Goal: Task Accomplishment & Management: Use online tool/utility

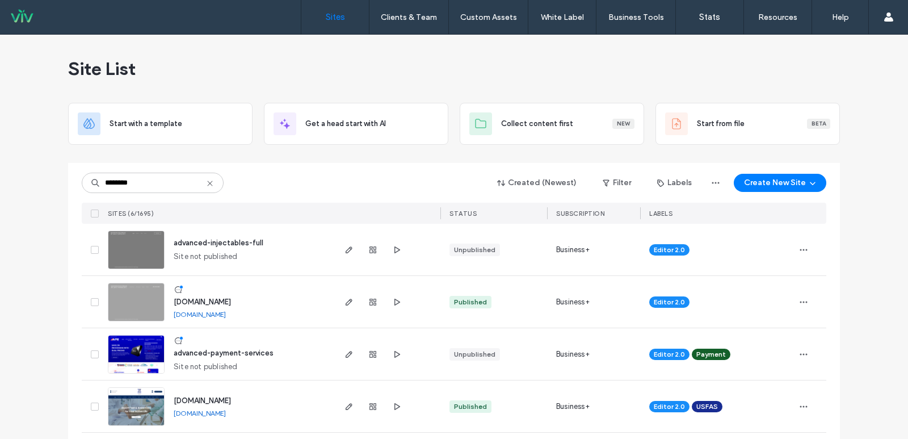
click at [163, 184] on input "********" at bounding box center [153, 182] width 142 height 20
click at [166, 184] on input "********" at bounding box center [153, 182] width 142 height 20
type input "****"
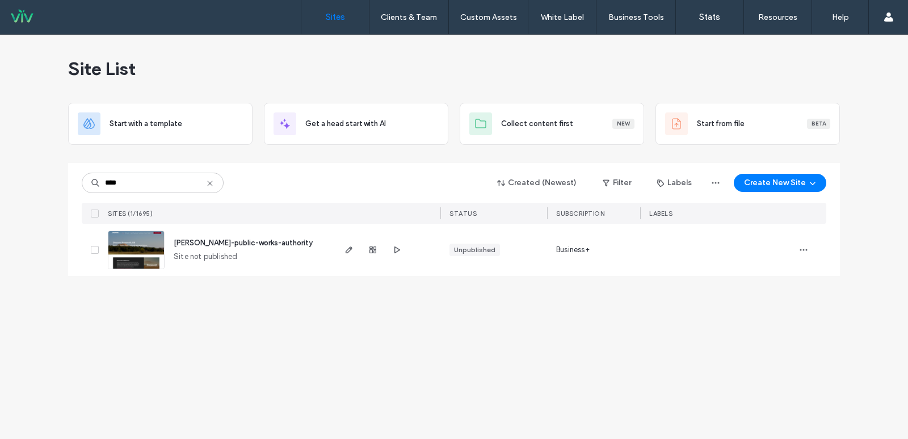
click at [200, 243] on span "roosevelt-public-works-authority" at bounding box center [243, 242] width 139 height 9
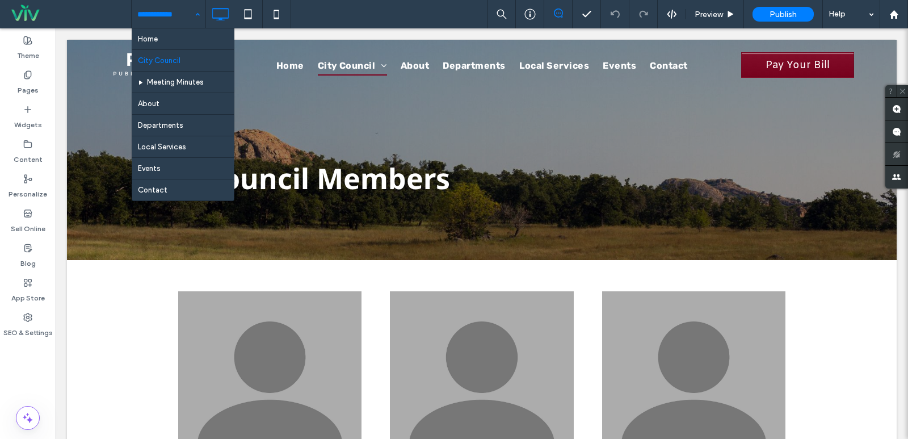
click at [161, 14] on input at bounding box center [165, 14] width 57 height 28
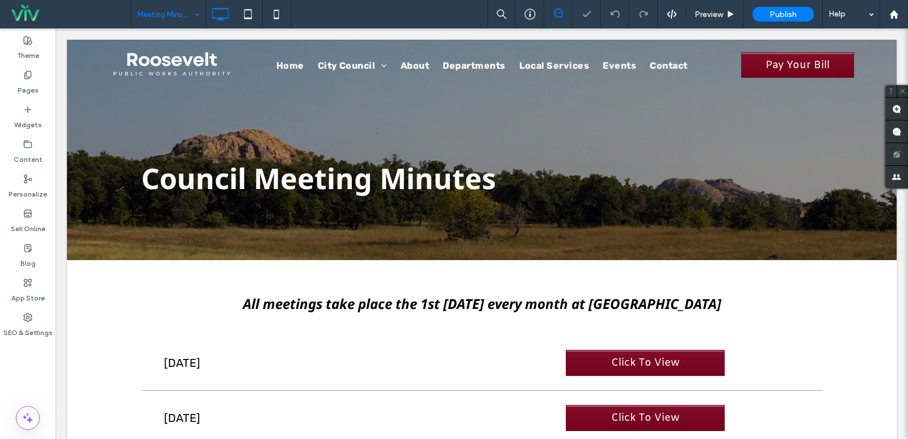
click at [164, 23] on input at bounding box center [165, 14] width 57 height 28
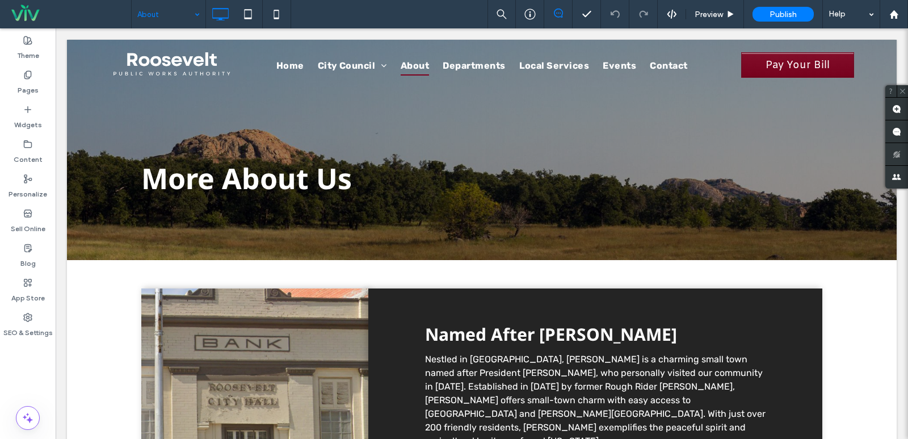
click at [171, 11] on input at bounding box center [165, 14] width 57 height 28
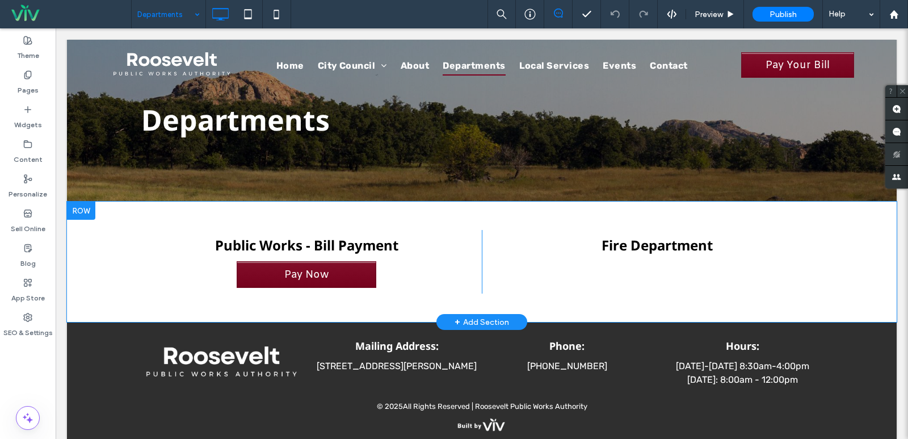
scroll to position [71, 0]
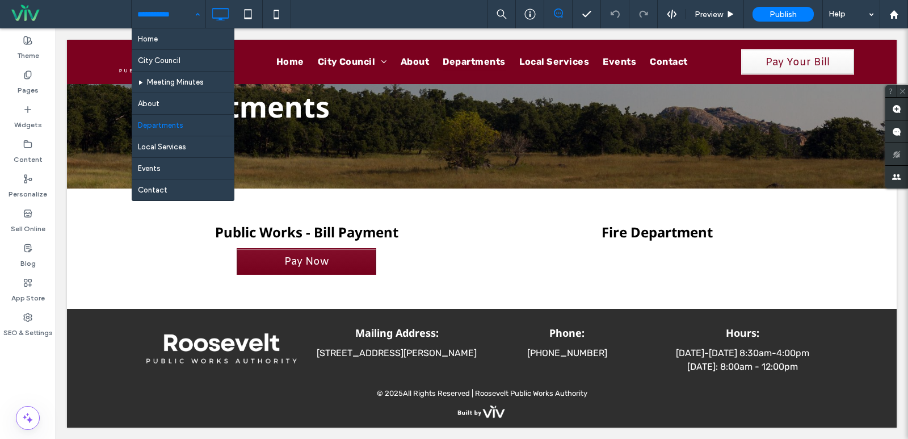
click at [171, 9] on input at bounding box center [165, 14] width 57 height 28
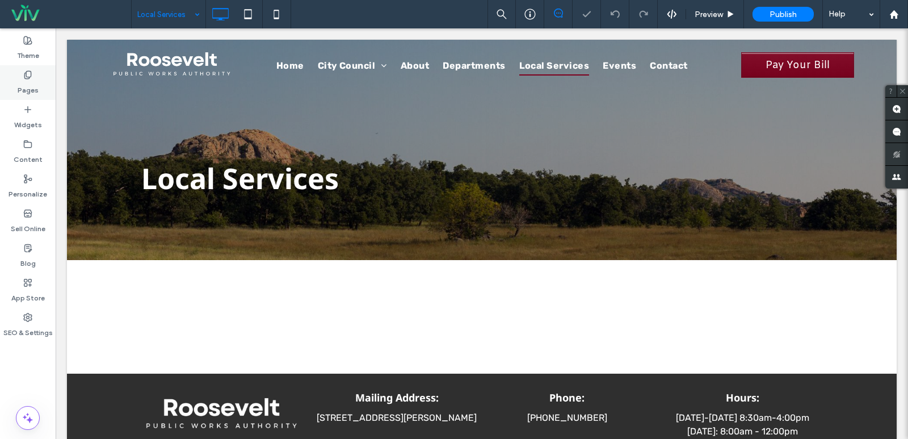
click at [31, 92] on label "Pages" at bounding box center [28, 87] width 21 height 16
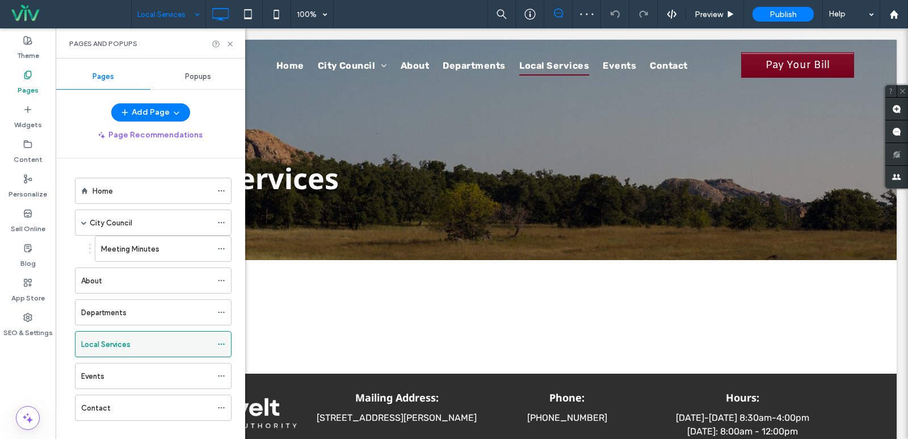
click at [222, 342] on icon at bounding box center [221, 344] width 8 height 8
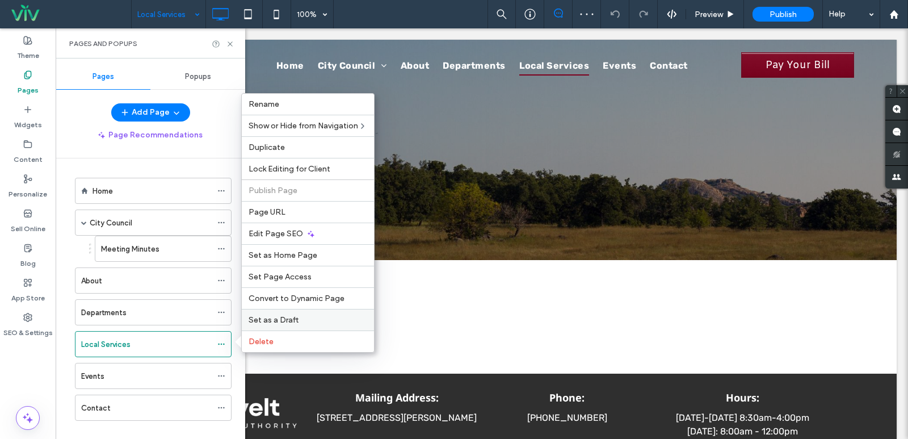
click at [283, 317] on span "Set as a Draft" at bounding box center [274, 320] width 50 height 10
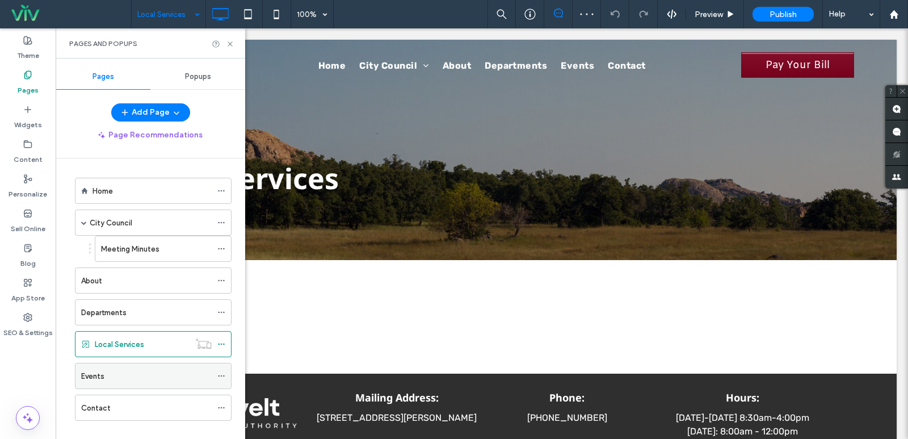
click at [185, 375] on div "Events" at bounding box center [146, 376] width 131 height 12
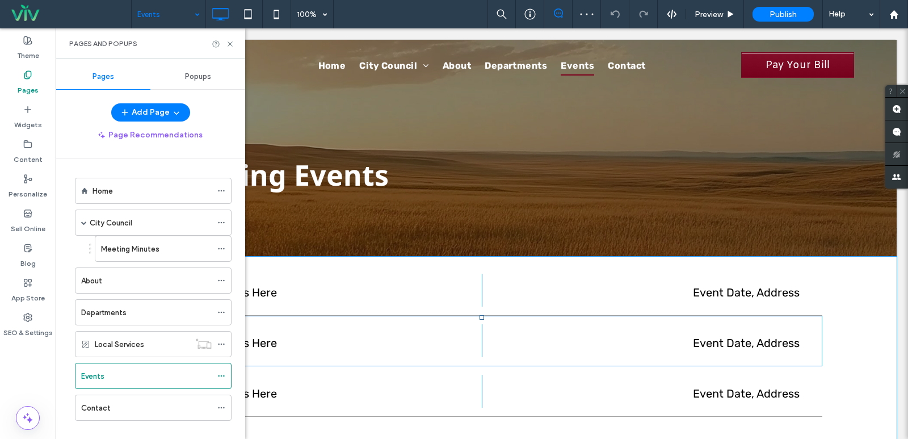
scroll to position [113, 0]
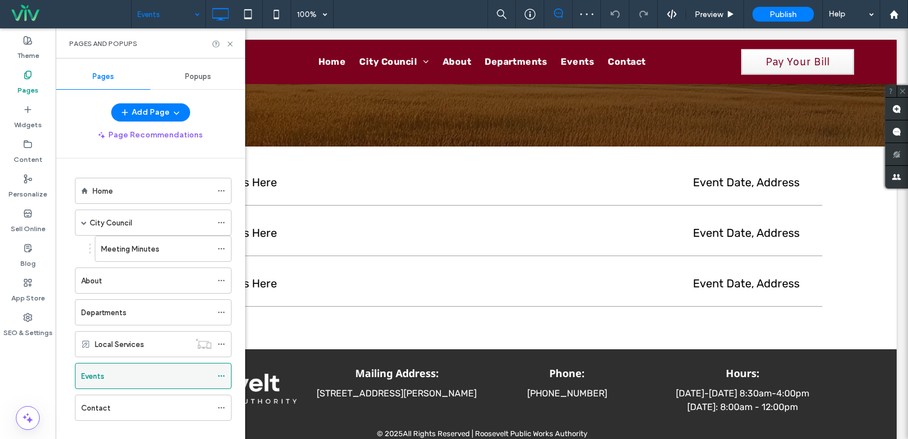
click at [218, 373] on icon at bounding box center [221, 376] width 8 height 8
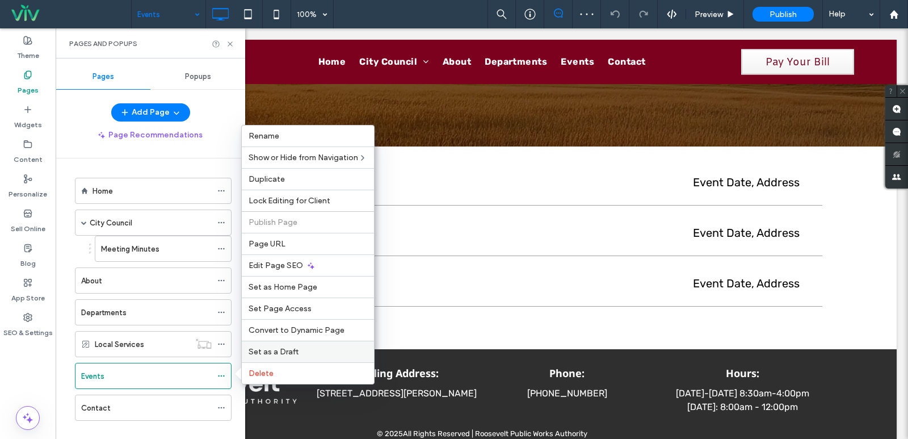
click at [263, 346] on div "Set as a Draft" at bounding box center [308, 351] width 132 height 22
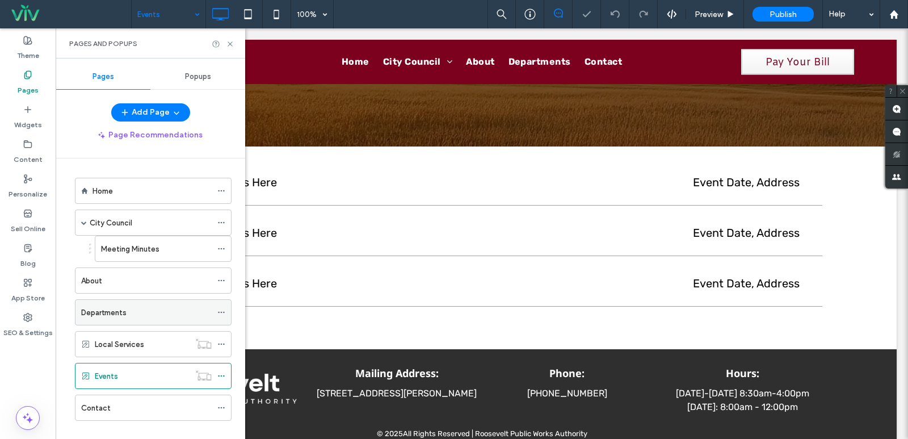
click at [165, 314] on div "Departments" at bounding box center [146, 312] width 131 height 12
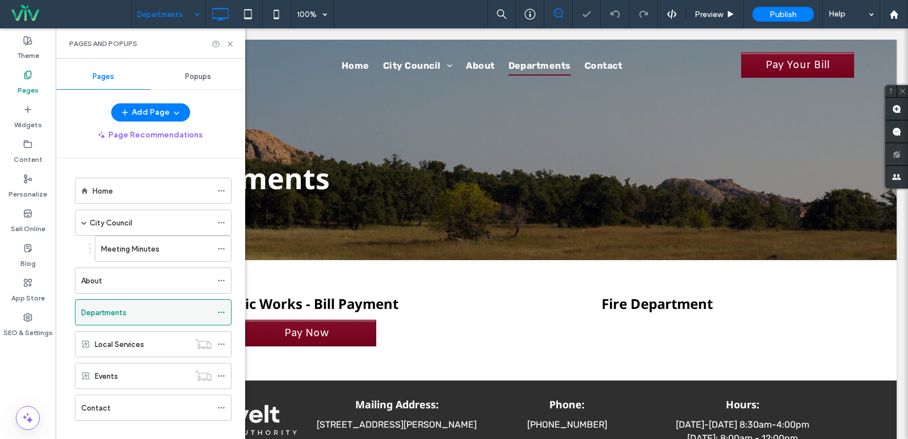
scroll to position [0, 0]
click at [231, 44] on icon at bounding box center [230, 44] width 9 height 9
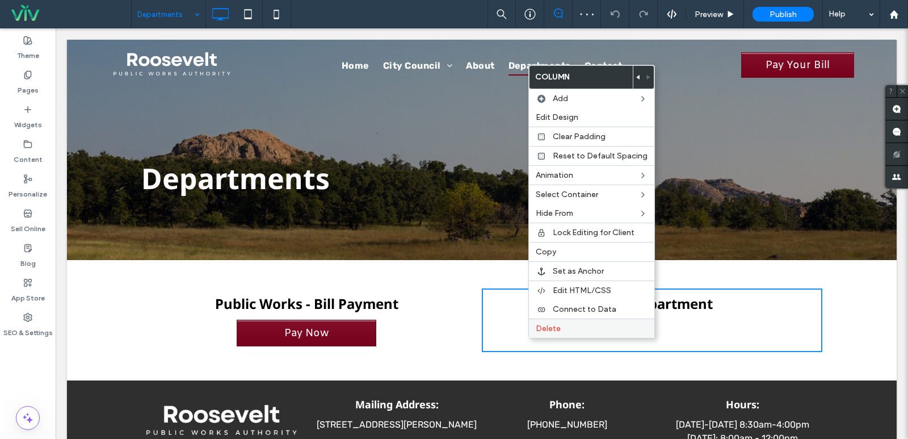
click at [565, 330] on label "Delete" at bounding box center [592, 328] width 112 height 10
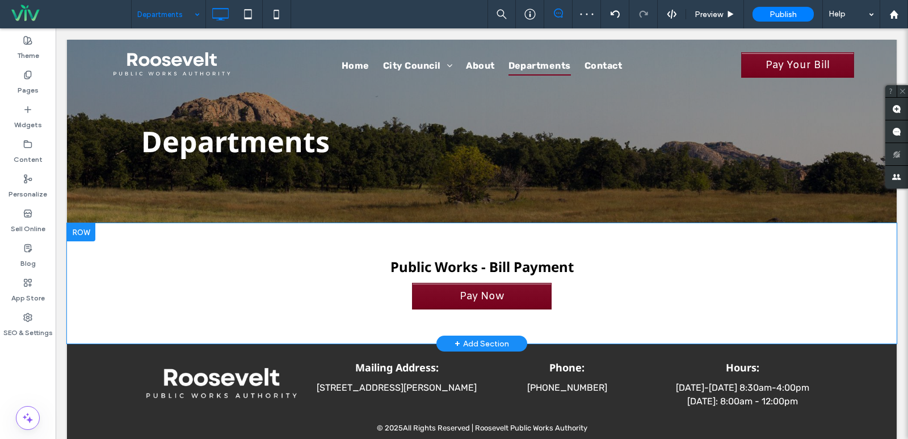
scroll to position [57, 0]
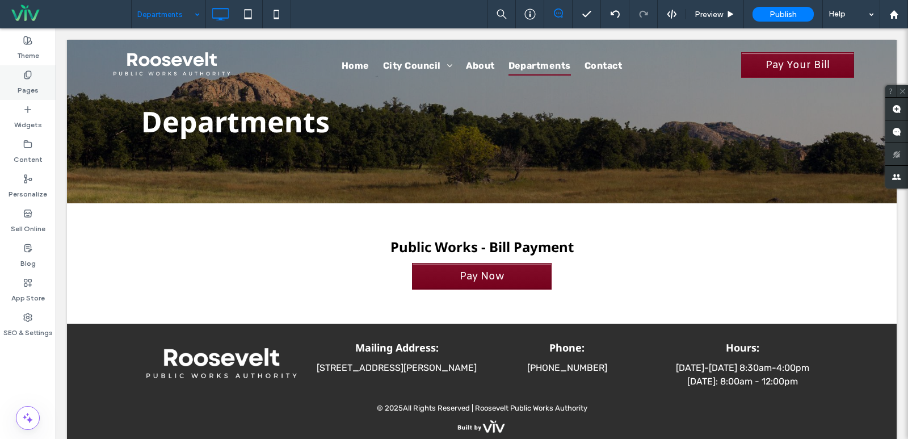
click at [34, 87] on label "Pages" at bounding box center [28, 87] width 21 height 16
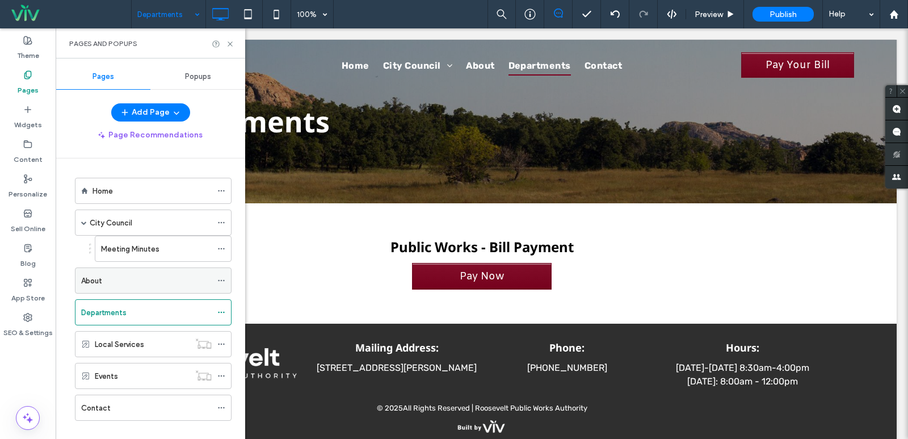
click at [151, 285] on div "About" at bounding box center [146, 281] width 131 height 12
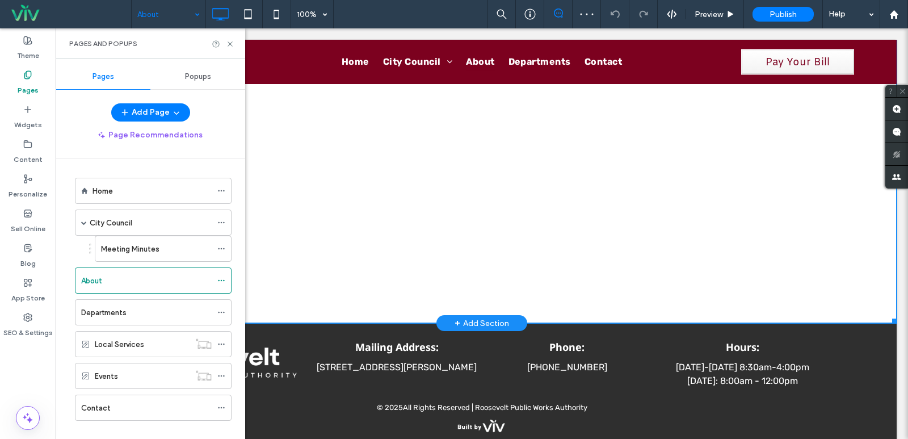
scroll to position [533, 0]
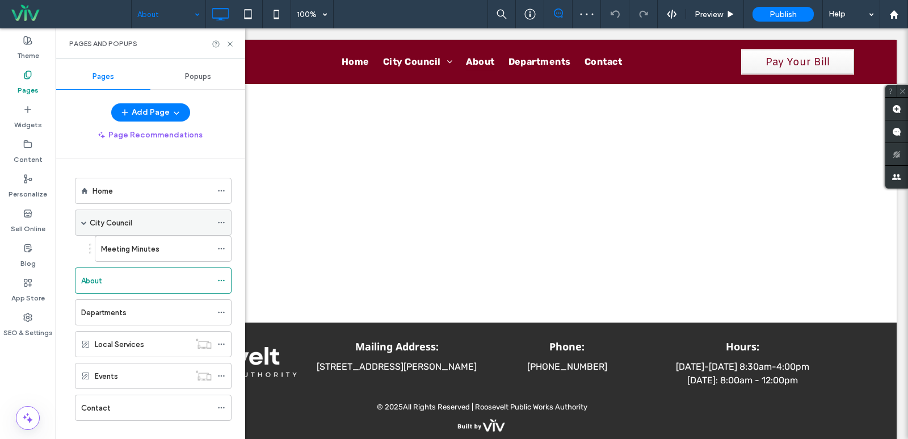
click at [144, 225] on div "City Council" at bounding box center [151, 223] width 122 height 12
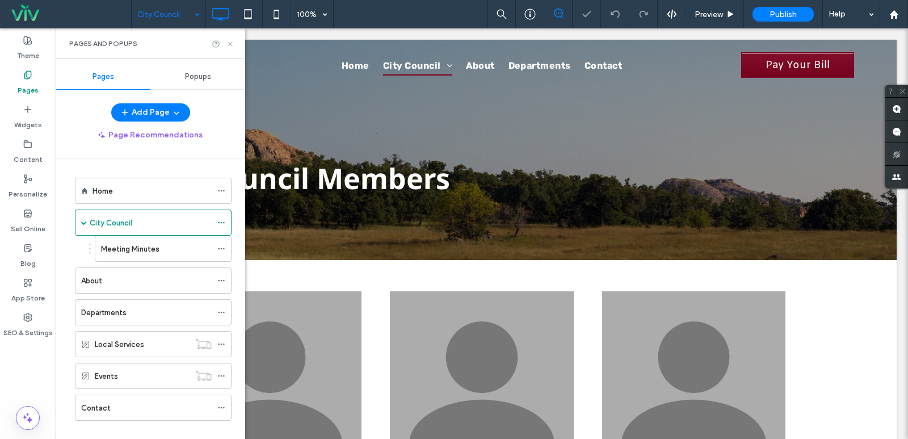
click at [226, 41] on icon at bounding box center [230, 44] width 9 height 9
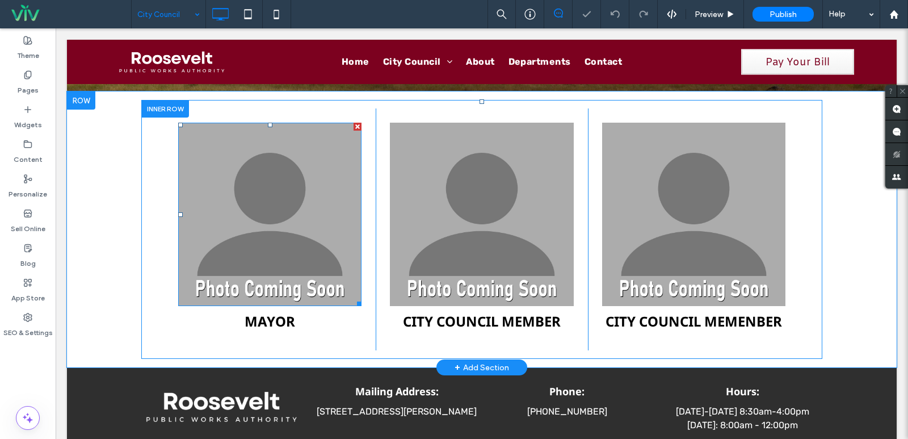
scroll to position [113, 0]
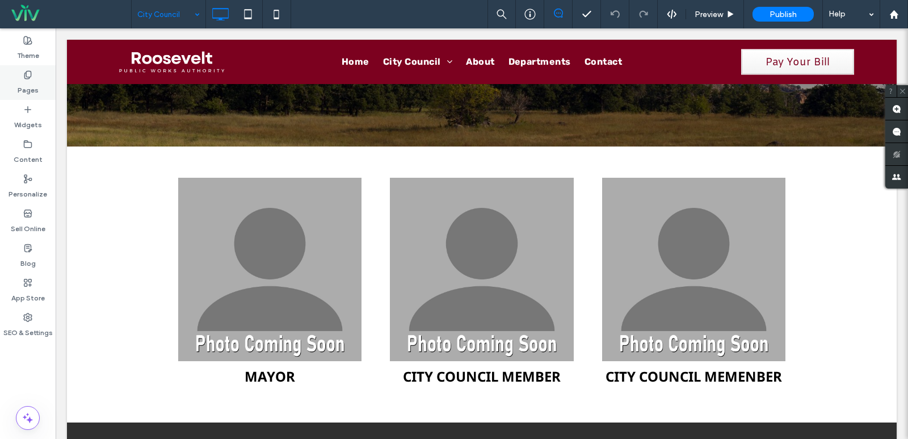
click at [36, 93] on label "Pages" at bounding box center [28, 87] width 21 height 16
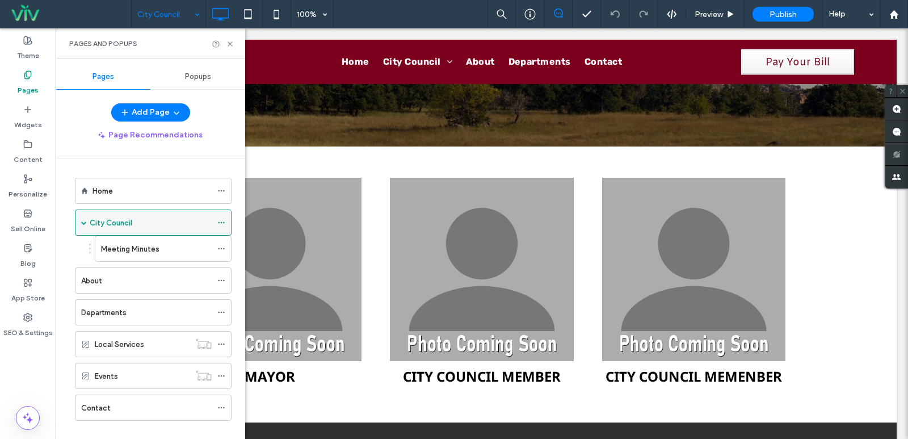
click at [221, 223] on use at bounding box center [221, 223] width 6 height 2
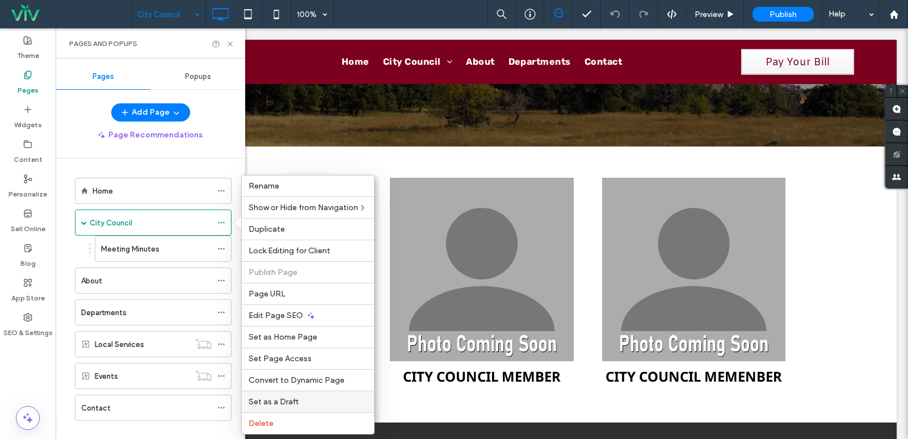
click at [284, 401] on span "Set as a Draft" at bounding box center [274, 402] width 50 height 10
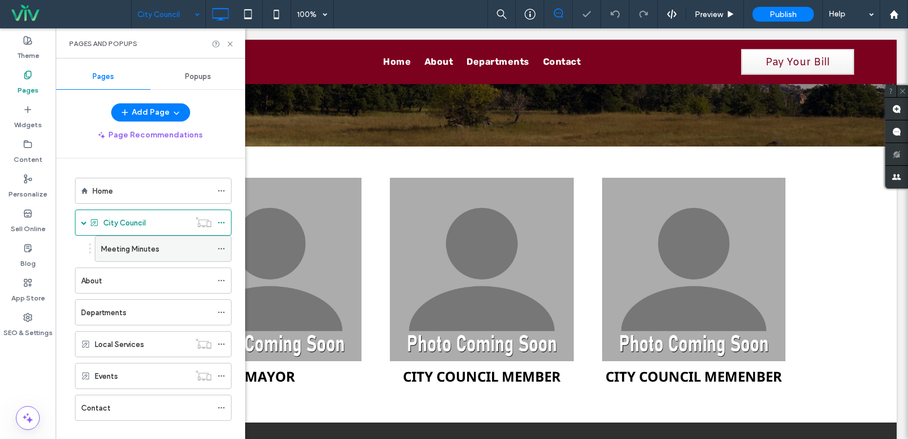
click at [222, 246] on icon at bounding box center [221, 249] width 8 height 8
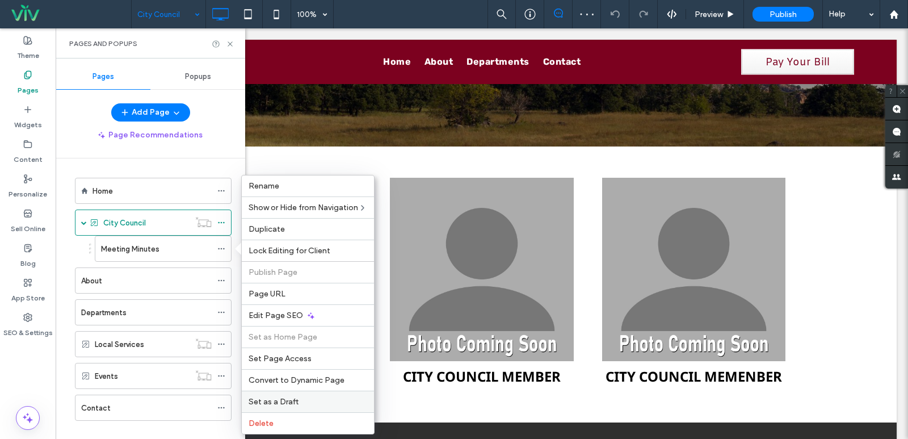
click at [270, 393] on div "Set as a Draft" at bounding box center [308, 401] width 132 height 22
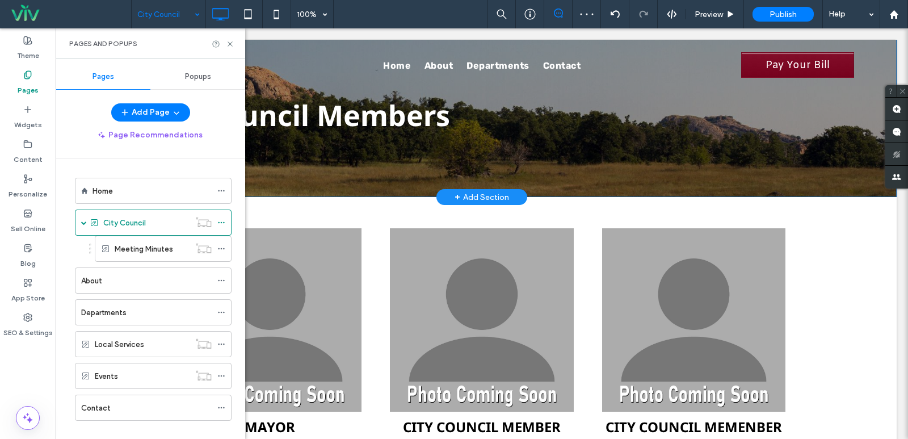
scroll to position [0, 0]
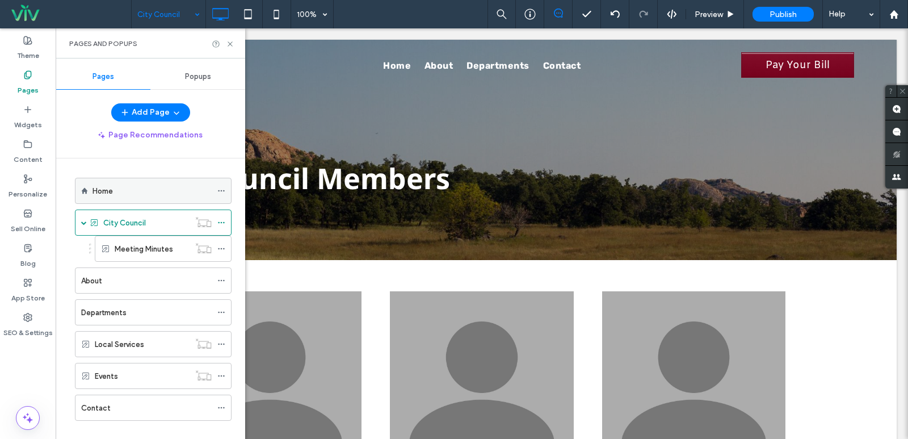
click at [155, 185] on div "Home" at bounding box center [151, 191] width 119 height 12
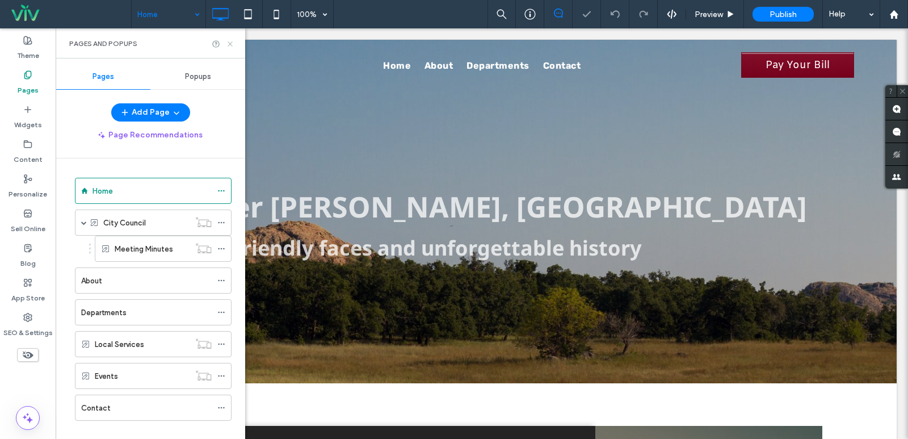
click at [232, 44] on icon at bounding box center [230, 44] width 9 height 9
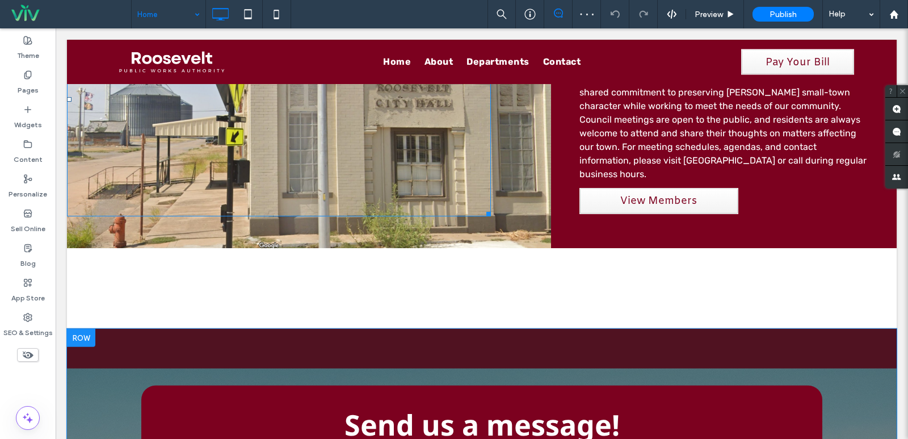
scroll to position [738, 0]
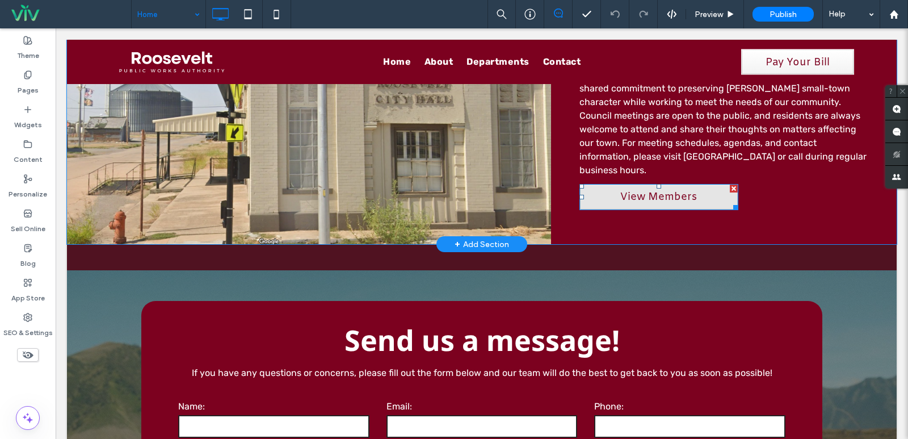
click at [670, 190] on span "View Members" at bounding box center [658, 197] width 77 height 14
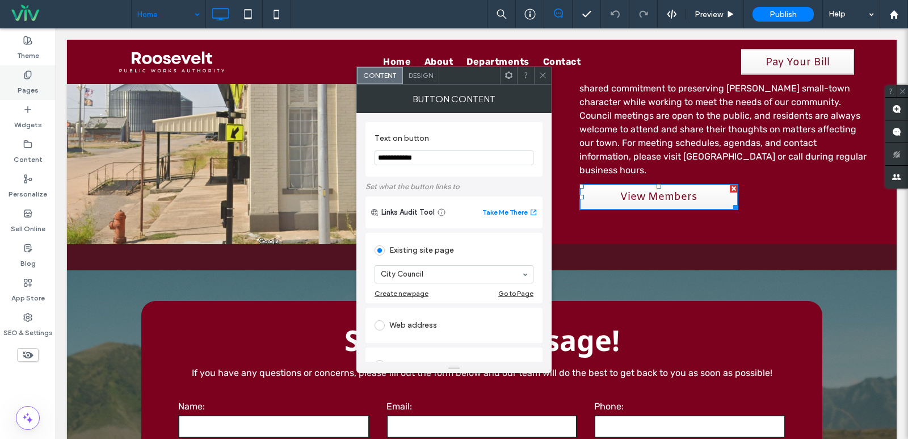
click at [38, 87] on div "Pages" at bounding box center [28, 82] width 56 height 35
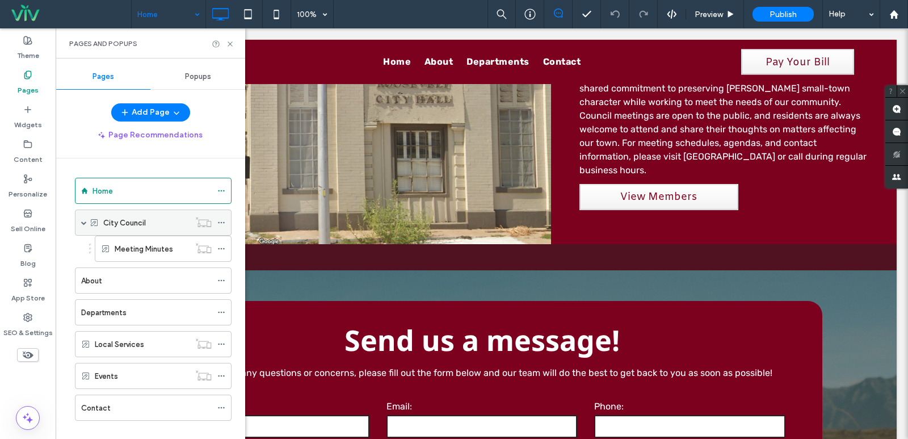
click at [146, 225] on div "City Council" at bounding box center [146, 223] width 86 height 12
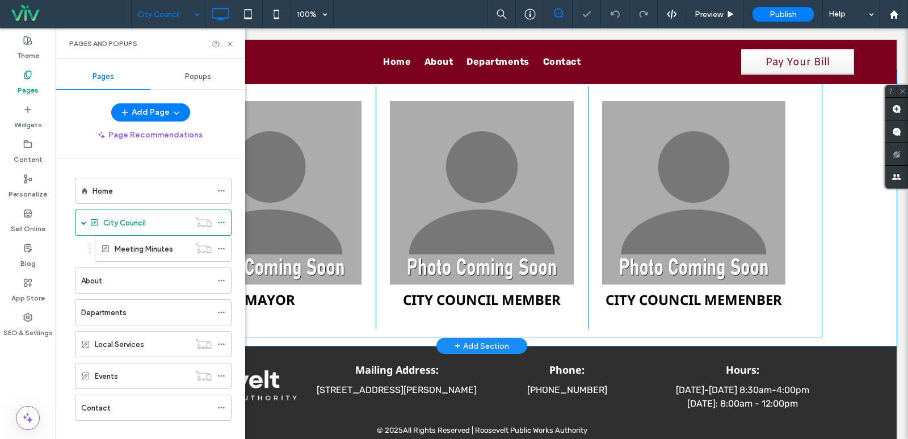
scroll to position [170, 0]
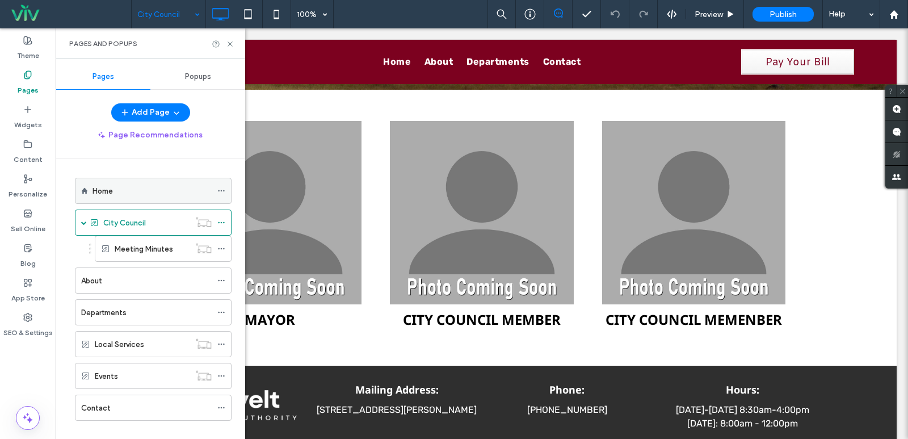
click at [130, 185] on div "Home" at bounding box center [151, 191] width 119 height 12
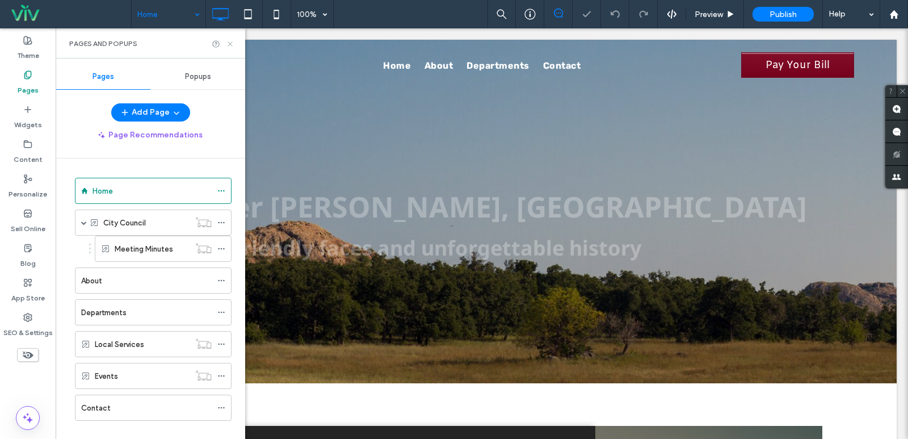
click at [228, 44] on icon at bounding box center [230, 44] width 9 height 9
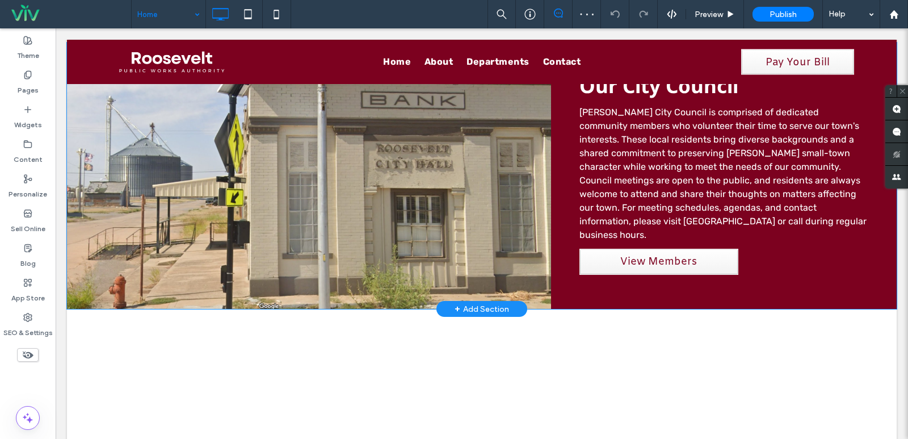
scroll to position [681, 0]
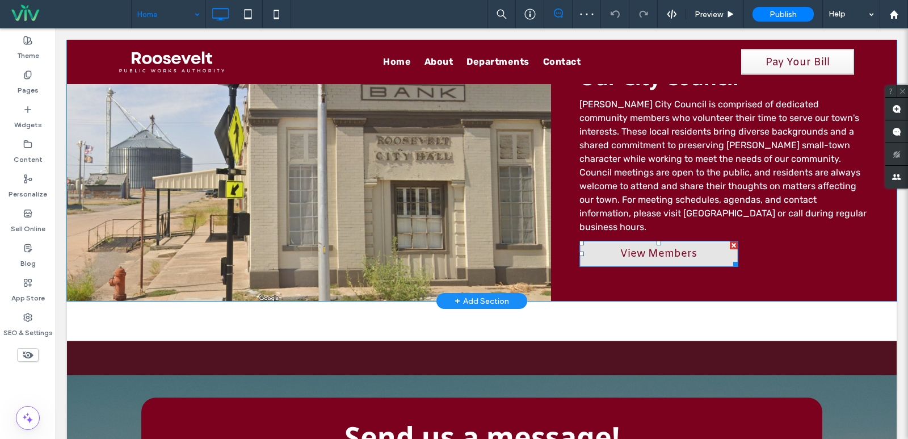
click at [692, 241] on link "View Members" at bounding box center [658, 254] width 159 height 26
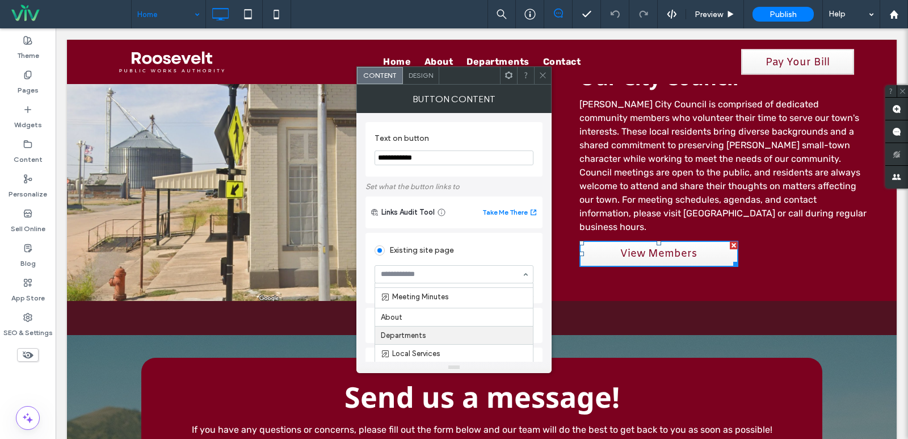
scroll to position [41, 0]
click at [542, 75] on icon at bounding box center [542, 75] width 9 height 9
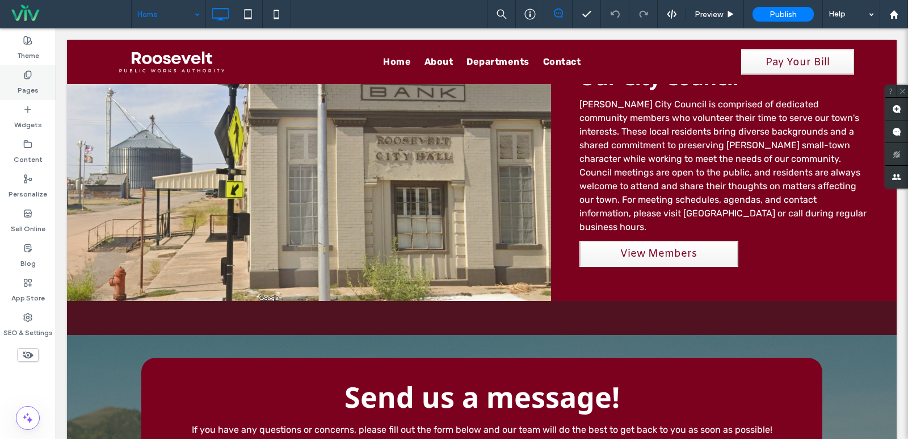
click at [36, 80] on label "Pages" at bounding box center [28, 87] width 21 height 16
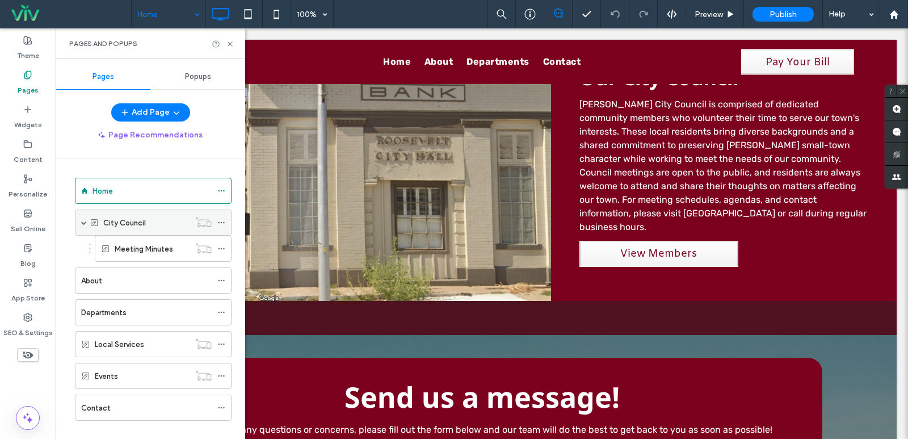
click at [131, 221] on label "City Council" at bounding box center [124, 223] width 43 height 20
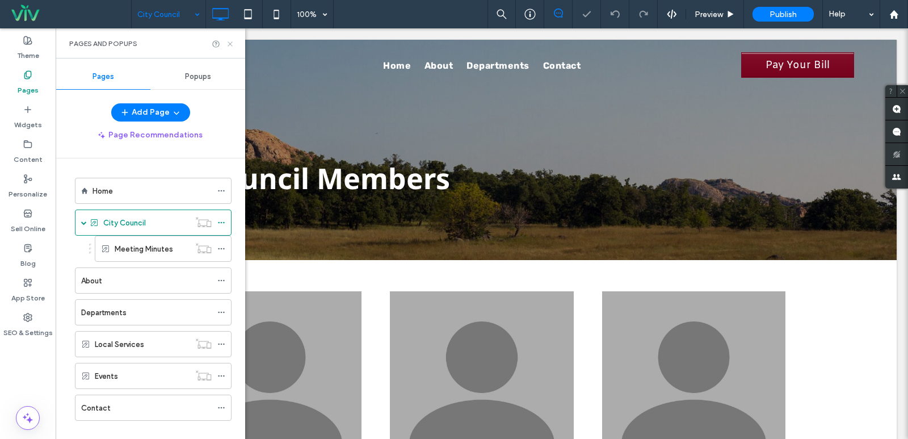
click at [228, 44] on icon at bounding box center [230, 44] width 9 height 9
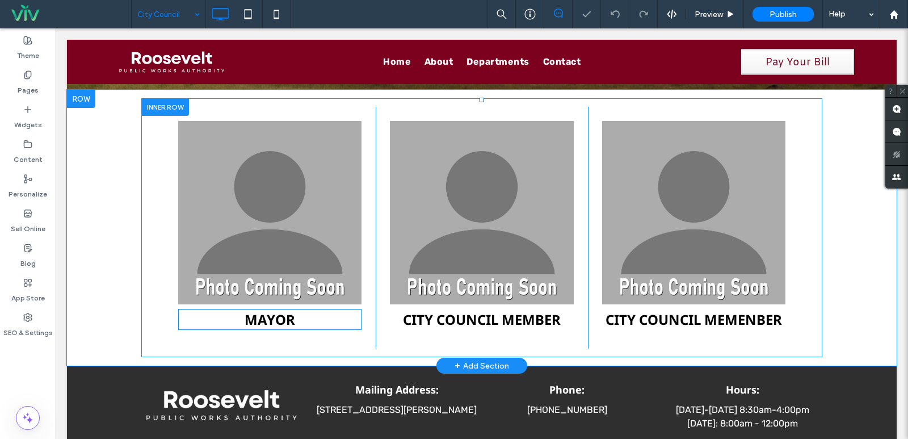
scroll to position [57, 0]
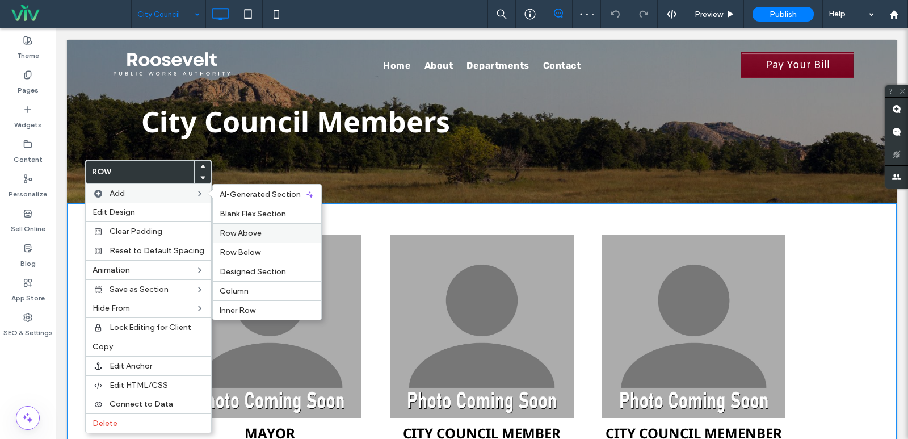
click at [226, 230] on span "Row Above" at bounding box center [241, 233] width 42 height 10
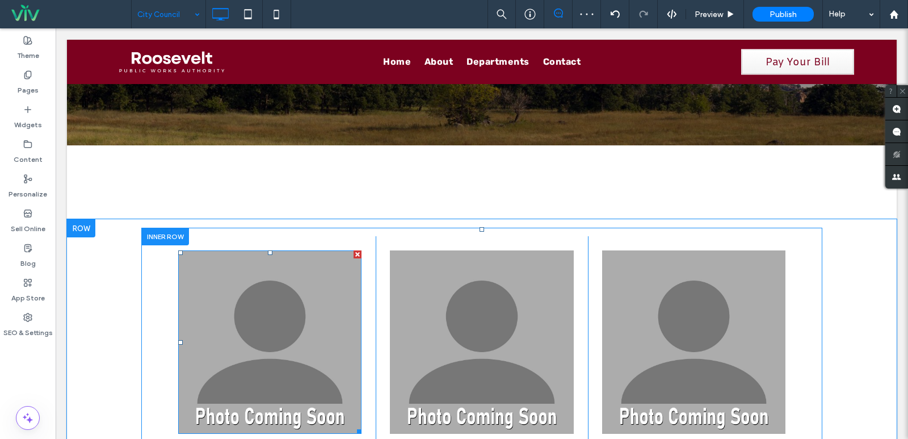
scroll to position [170, 0]
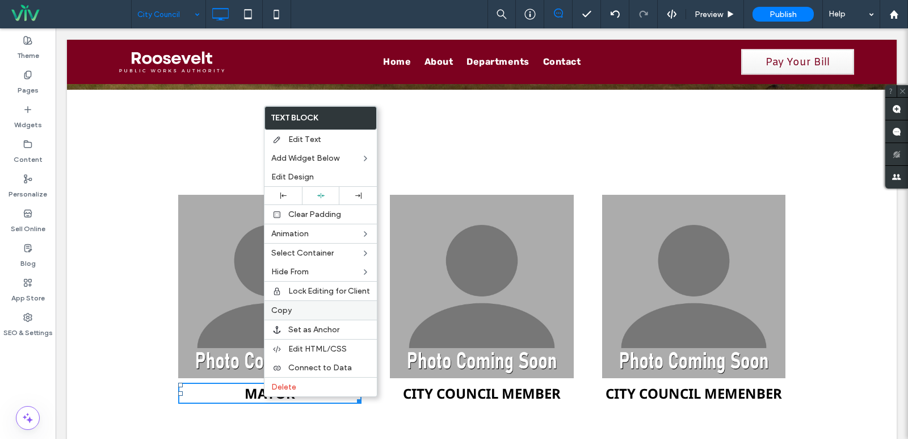
click at [289, 310] on span "Copy" at bounding box center [281, 310] width 20 height 10
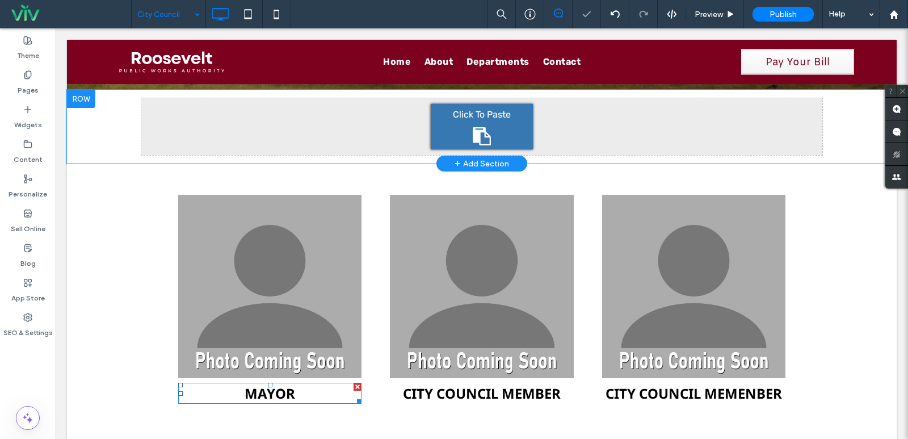
click at [460, 134] on div "Click To Paste" at bounding box center [482, 126] width 102 height 45
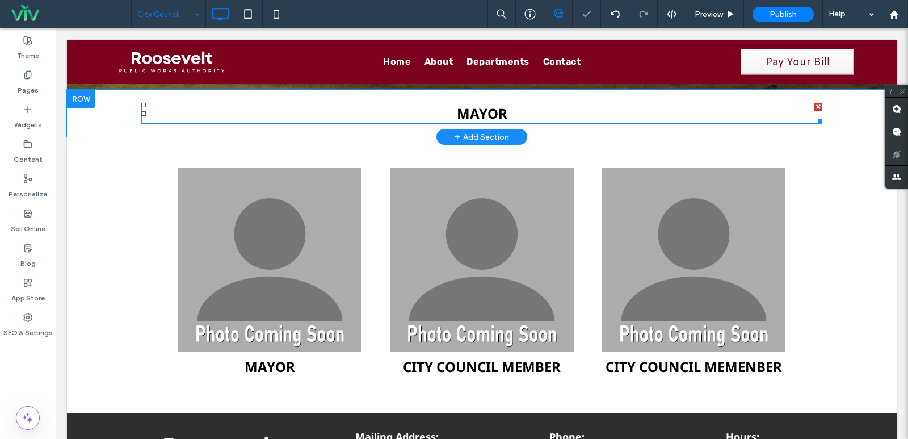
click at [270, 116] on h3 "MAYOR" at bounding box center [481, 113] width 681 height 19
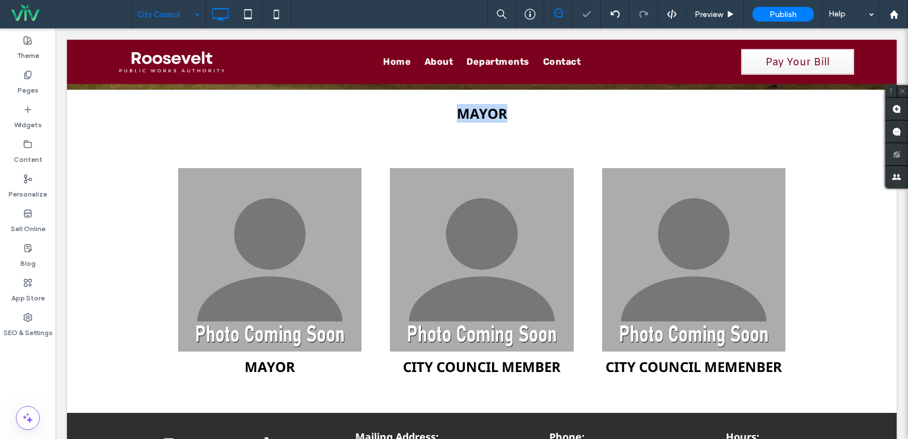
click at [270, 115] on h3 "MAYOR" at bounding box center [481, 113] width 681 height 19
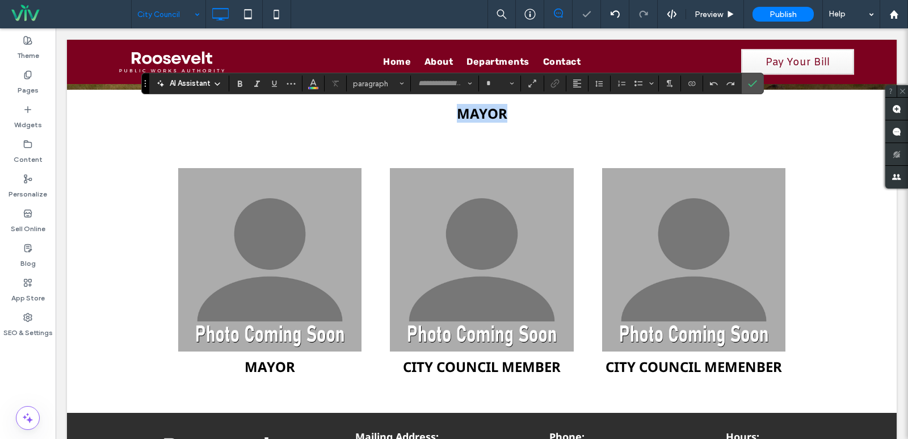
type input "*********"
type input "**"
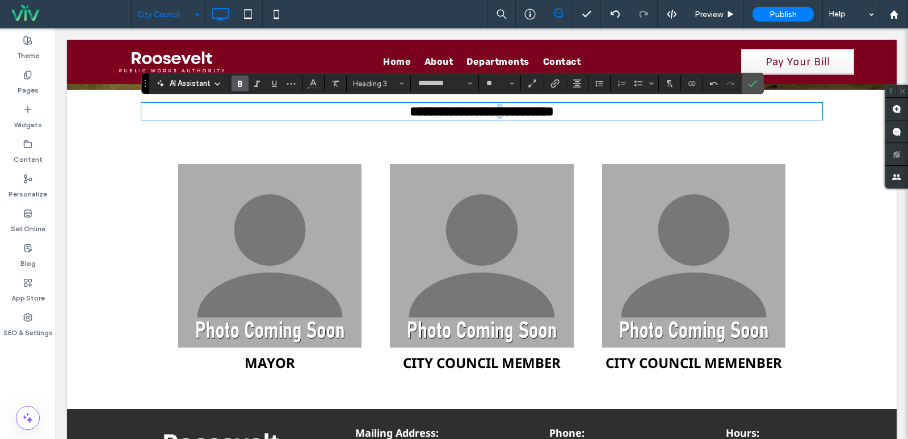
click at [499, 117] on span "**********" at bounding box center [482, 111] width 144 height 14
click at [553, 117] on span "**********" at bounding box center [482, 111] width 144 height 14
click at [756, 83] on icon "Confirm" at bounding box center [752, 83] width 9 height 9
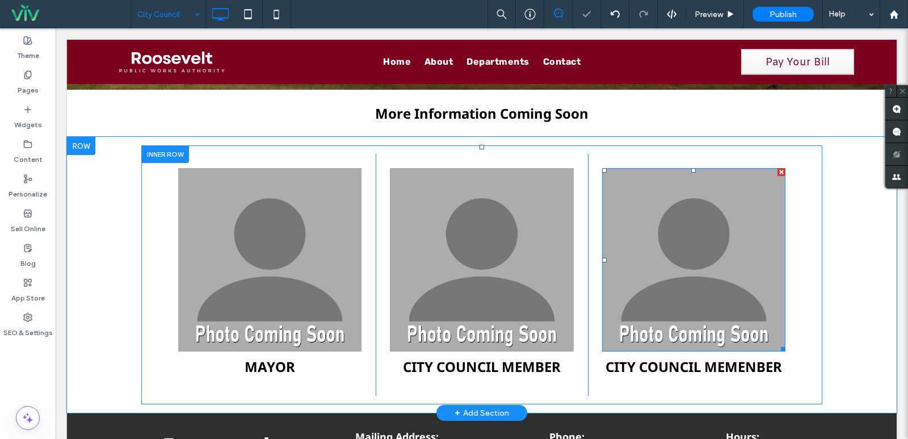
scroll to position [0, 0]
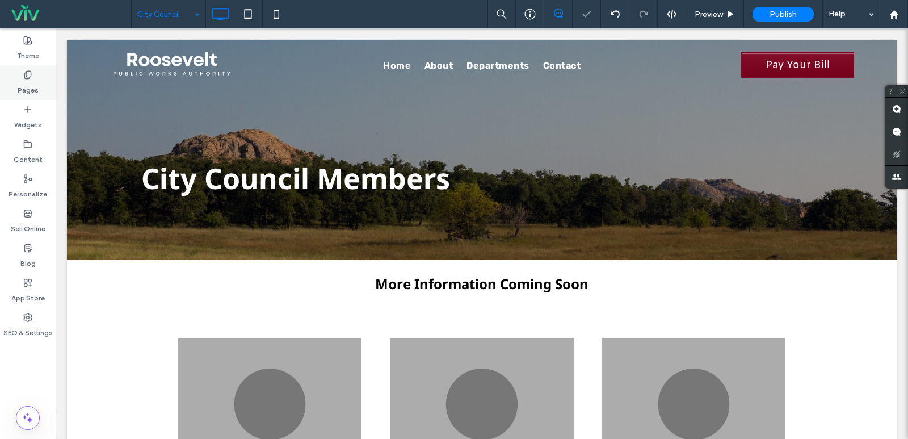
click at [32, 79] on icon at bounding box center [27, 74] width 9 height 9
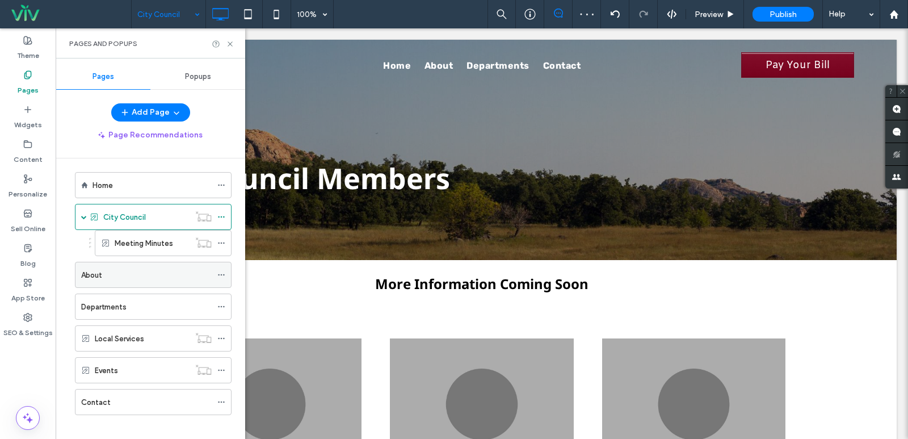
scroll to position [16, 0]
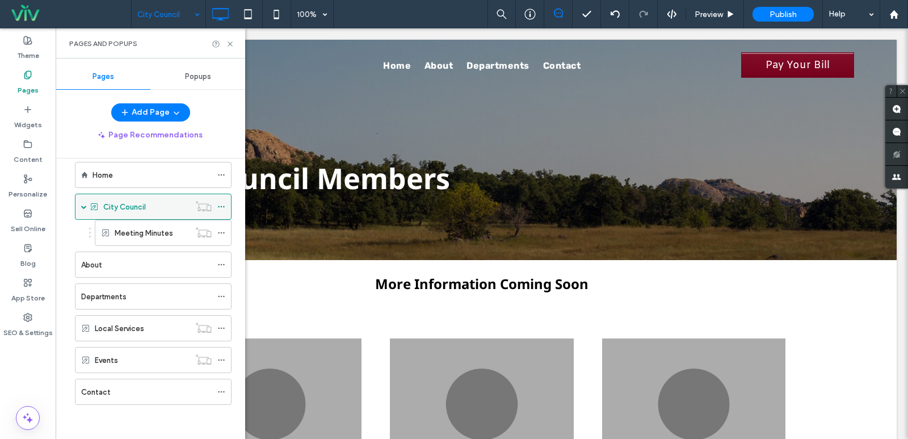
click at [220, 207] on icon at bounding box center [221, 207] width 8 height 8
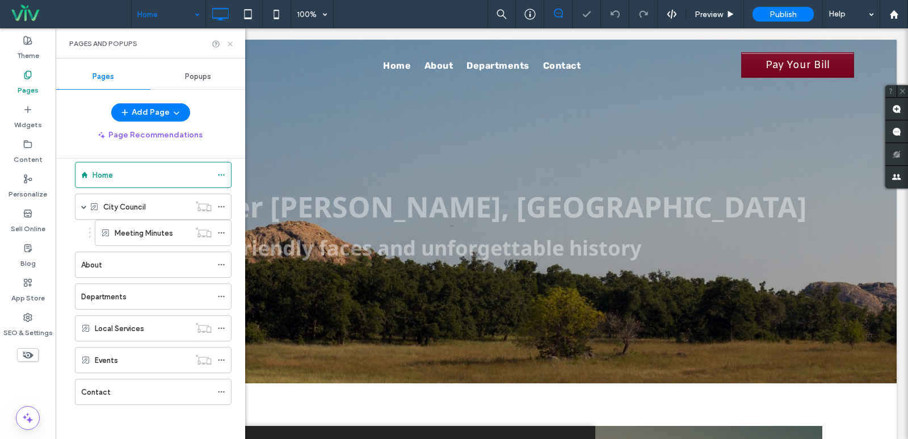
click at [229, 43] on icon at bounding box center [230, 44] width 9 height 9
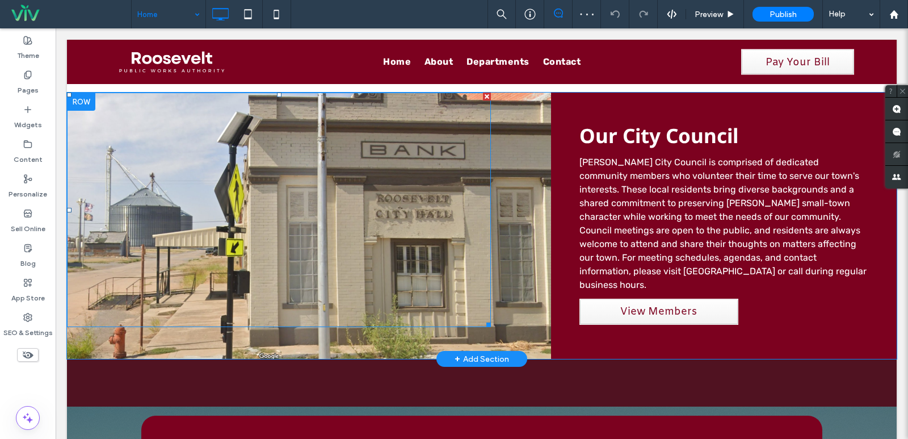
scroll to position [567, 0]
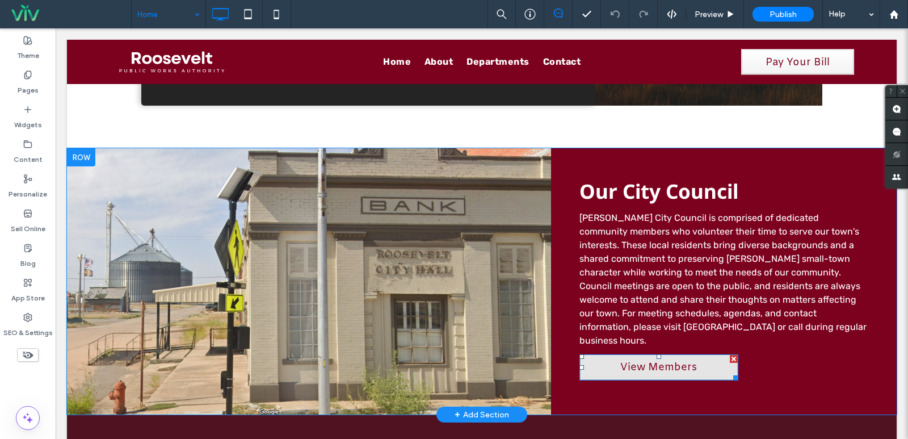
click at [662, 360] on span "View Members" at bounding box center [658, 367] width 77 height 14
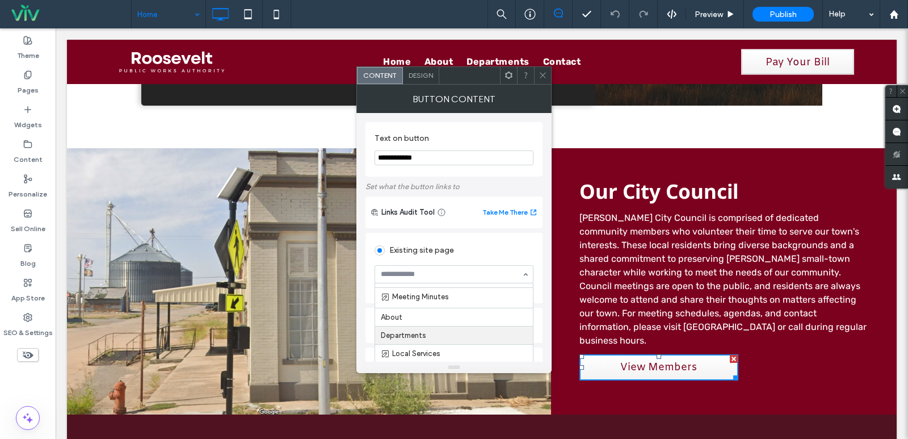
scroll to position [41, 0]
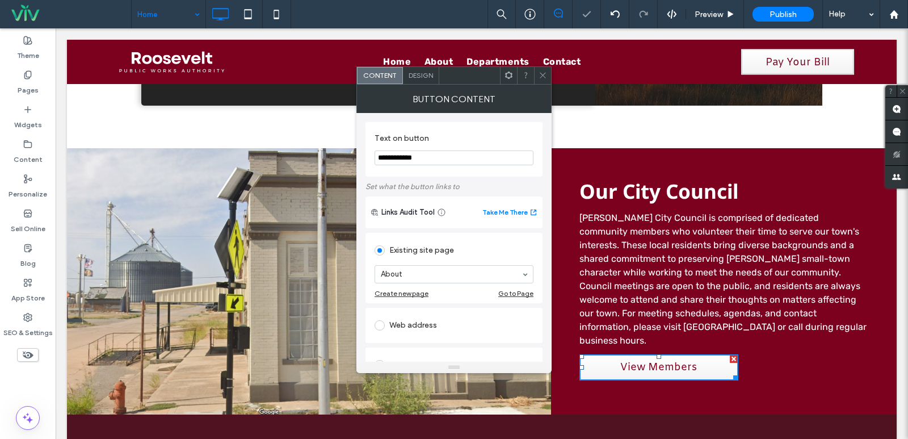
click at [420, 155] on input "**********" at bounding box center [454, 157] width 159 height 15
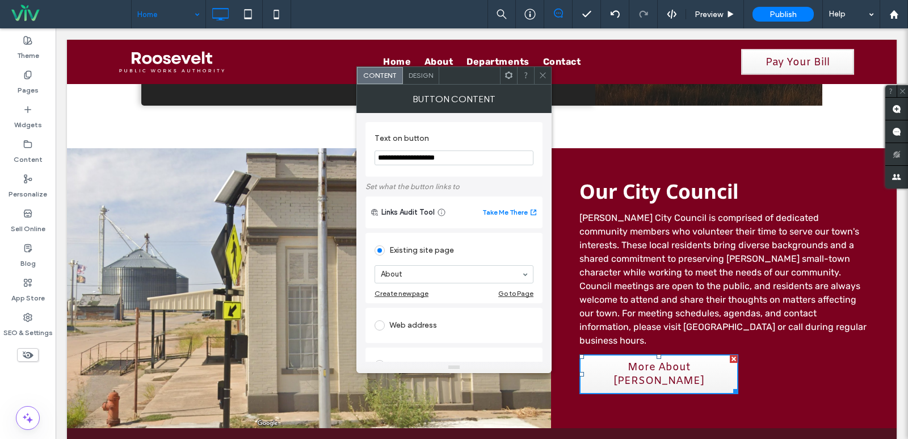
type input "**********"
click at [541, 81] on span at bounding box center [542, 75] width 9 height 17
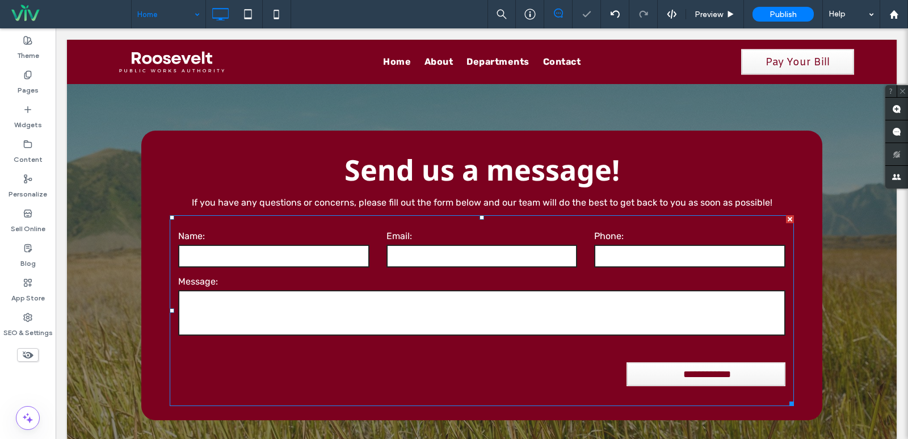
scroll to position [1248, 0]
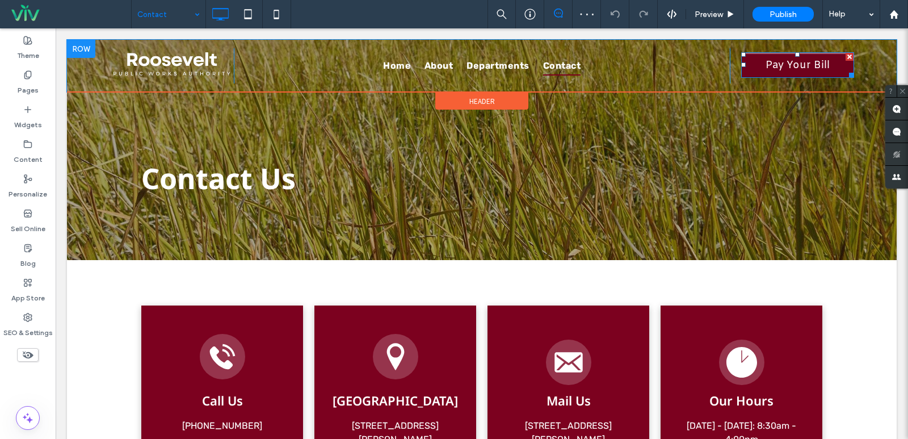
click at [792, 64] on span "Pay Your Bill" at bounding box center [797, 65] width 72 height 25
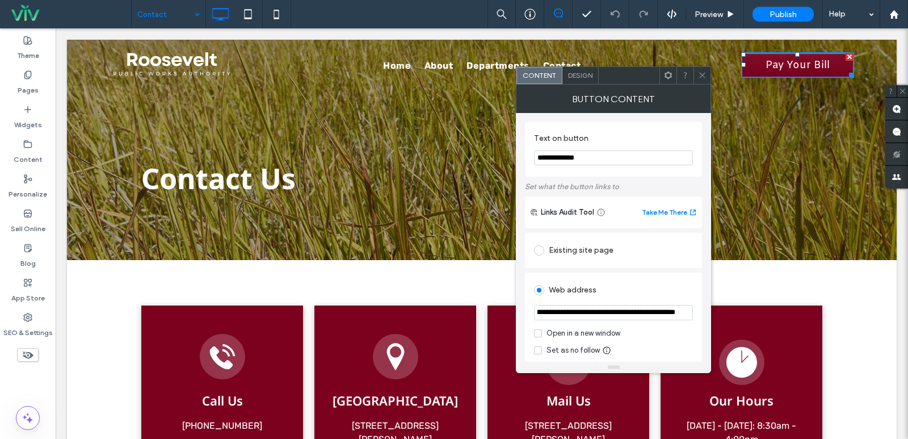
scroll to position [0, 83]
drag, startPoint x: 584, startPoint y: 309, endPoint x: 696, endPoint y: 321, distance: 112.4
click at [696, 321] on div "**********" at bounding box center [613, 333] width 177 height 123
click at [646, 314] on input "**********" at bounding box center [613, 312] width 159 height 15
click at [701, 77] on use at bounding box center [703, 76] width 6 height 6
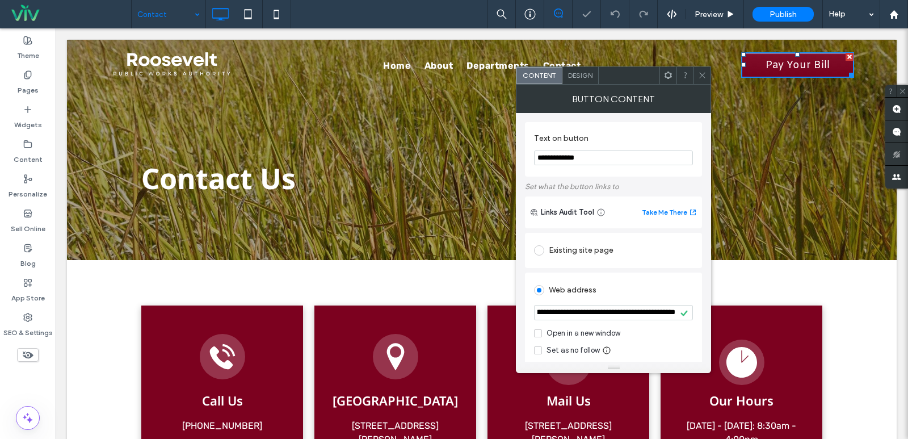
scroll to position [0, 0]
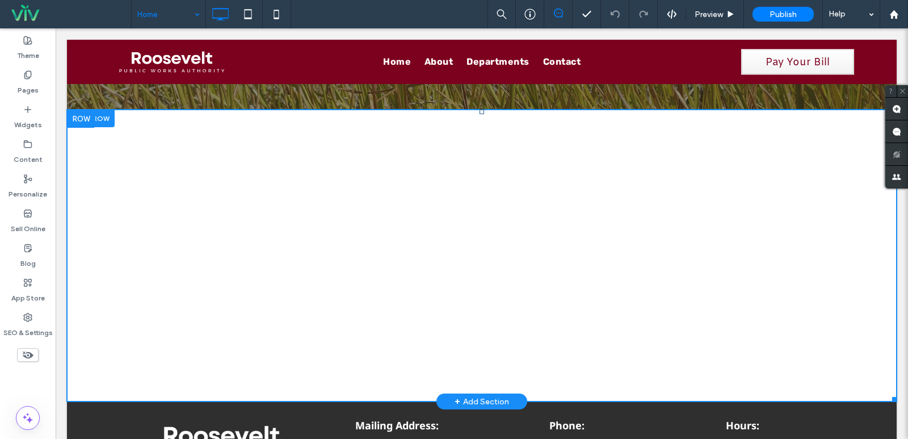
scroll to position [1229, 0]
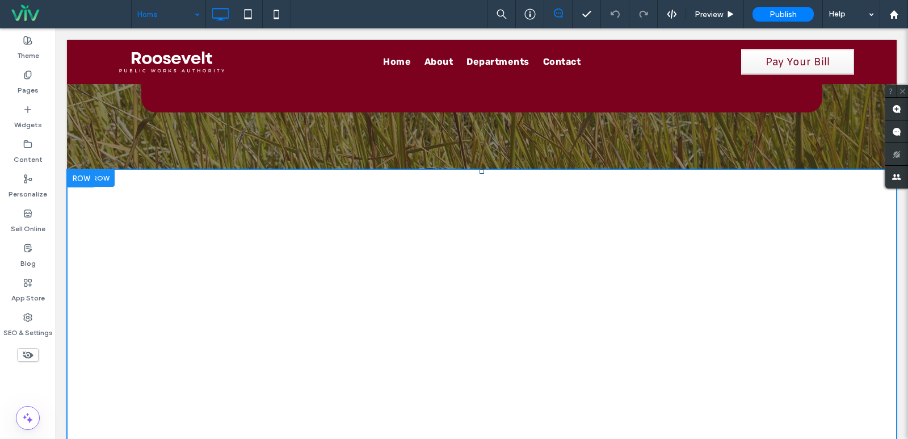
click at [95, 179] on span at bounding box center [482, 315] width 830 height 292
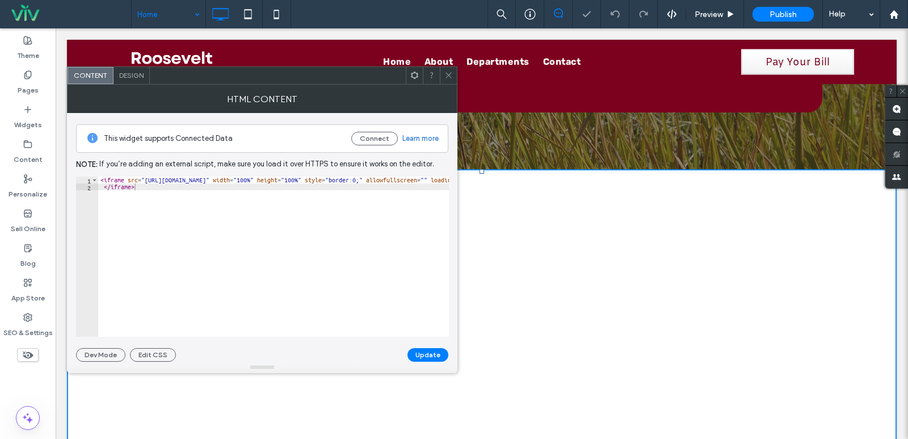
drag, startPoint x: 450, startPoint y: 75, endPoint x: 455, endPoint y: 34, distance: 41.2
click at [450, 75] on icon at bounding box center [448, 75] width 9 height 9
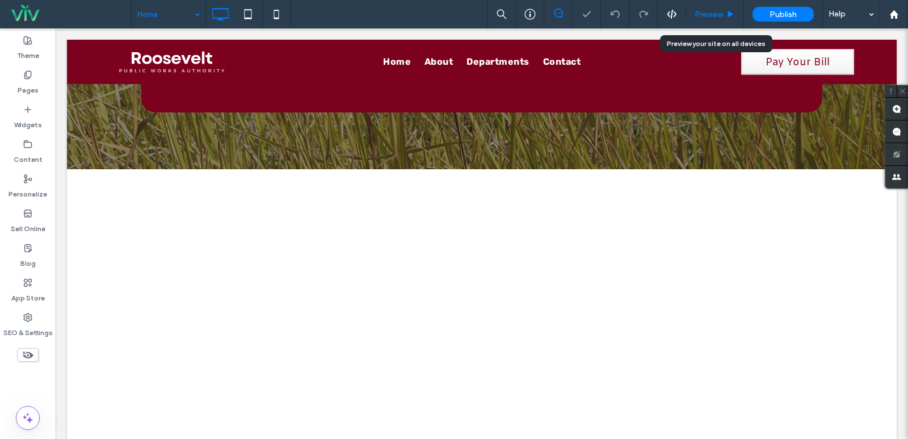
click at [721, 14] on span "Preview" at bounding box center [709, 15] width 28 height 10
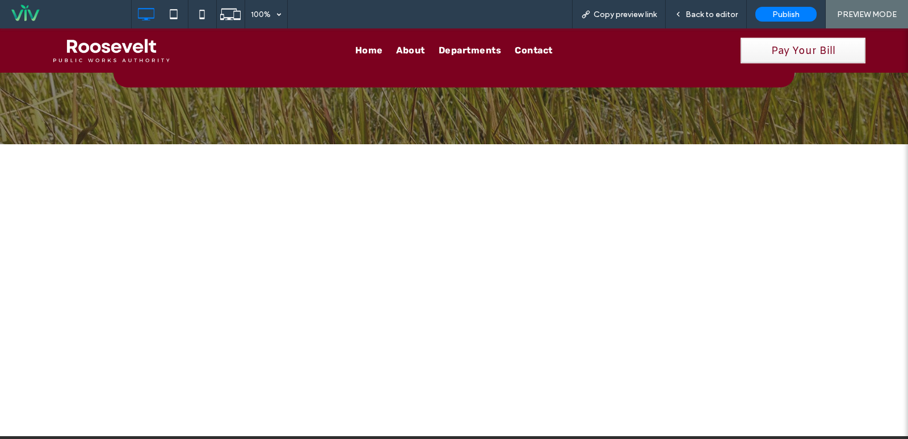
scroll to position [1215, 0]
